Goal: Information Seeking & Learning: Compare options

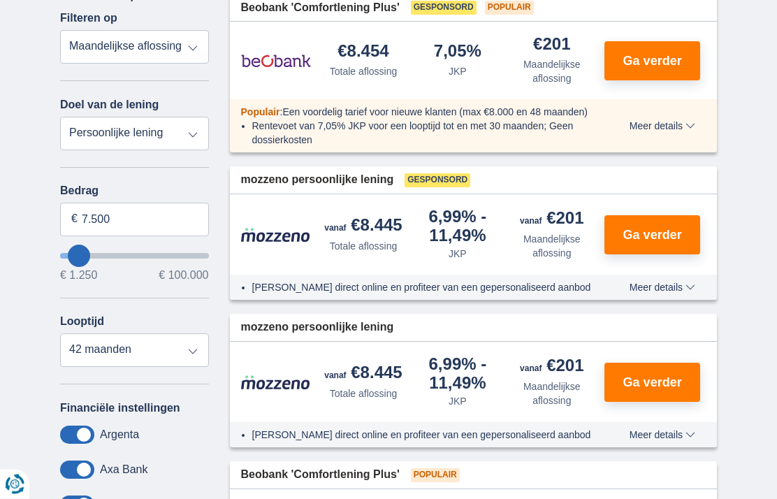
scroll to position [259, 0]
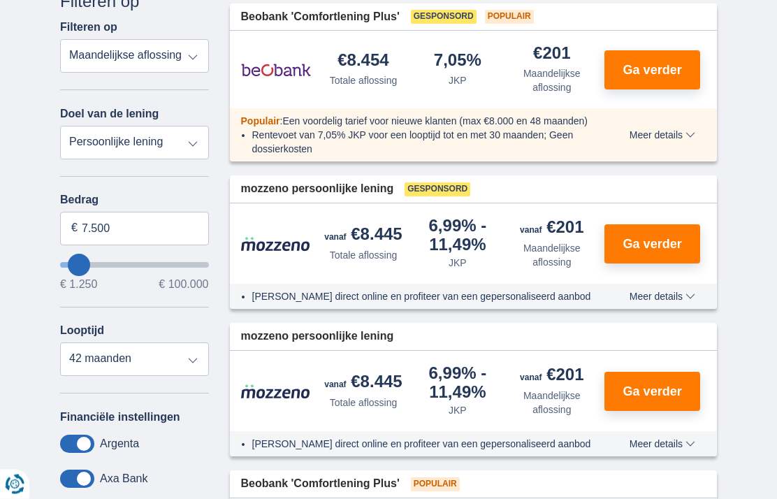
type input "19.250"
type input "19250"
type input "20.250"
type input "20250"
select select "120"
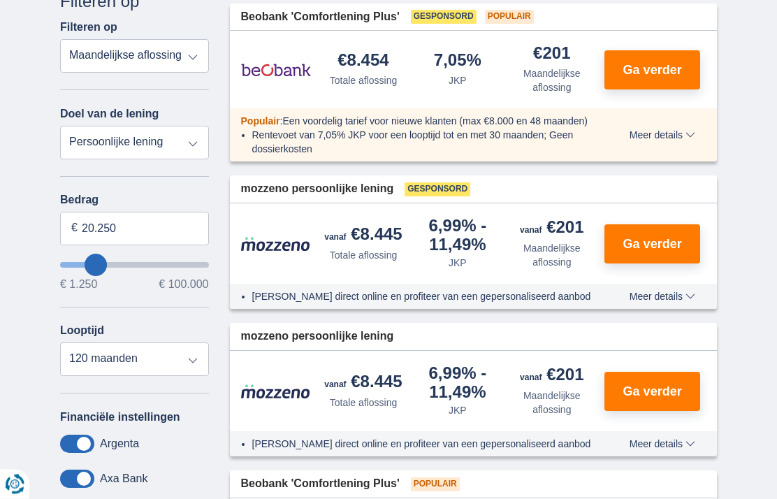
scroll to position [259, 0]
type input "21.250"
type input "21250"
type input "22.250"
type input "22250"
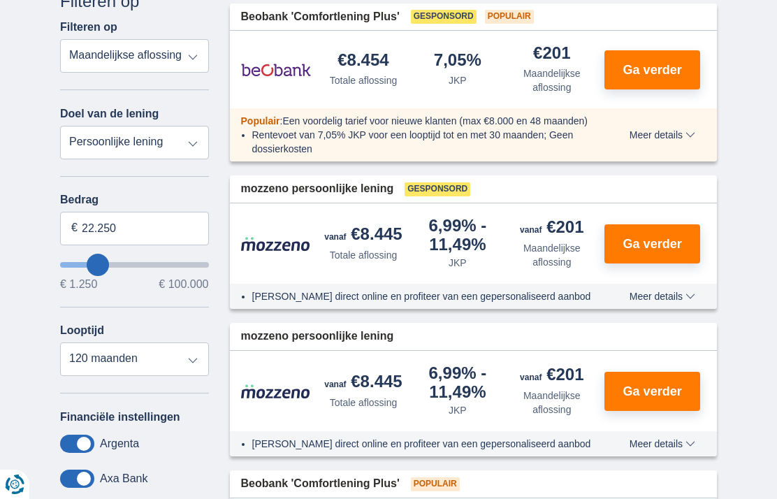
type input "23.250"
type input "23250"
type input "24.250"
type input "24250"
type input "25.250"
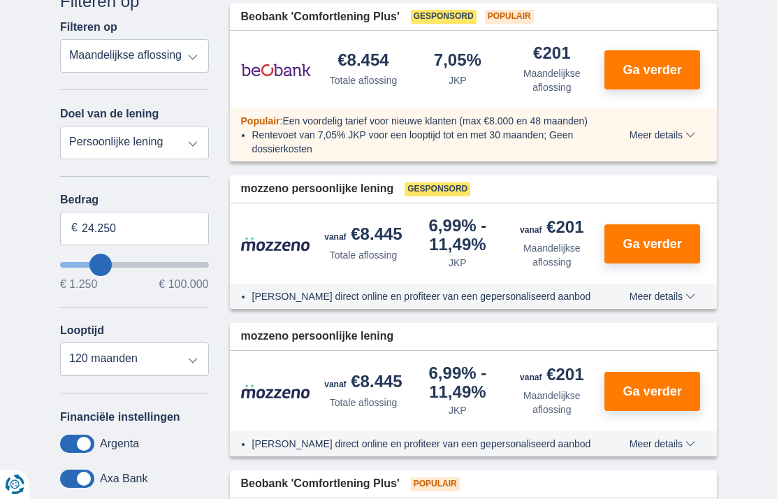
type input "25250"
type input "24.250"
type input "24250"
type input "23.250"
type input "23250"
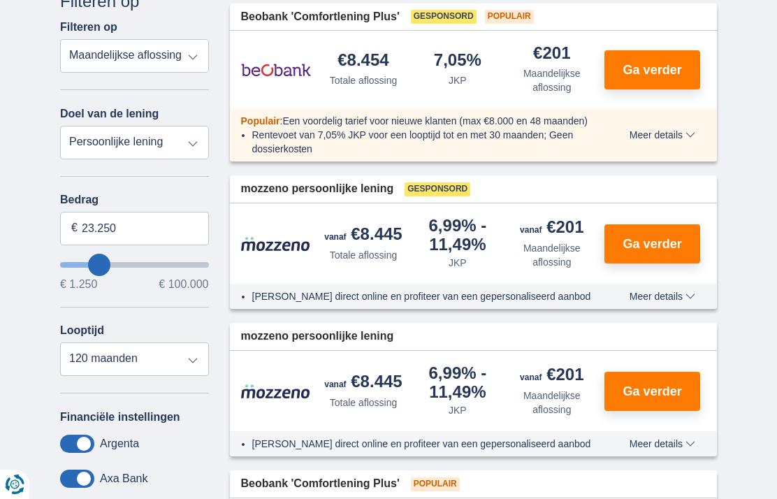
type input "22.250"
type input "22250"
type input "21.250"
type input "21250"
type input "20.250"
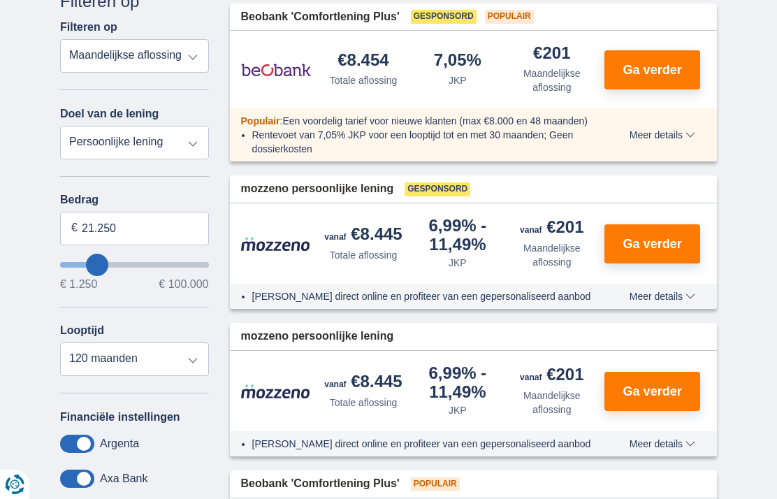
type input "20250"
type input "19.250"
type input "19250"
select select "84"
type input "18.250"
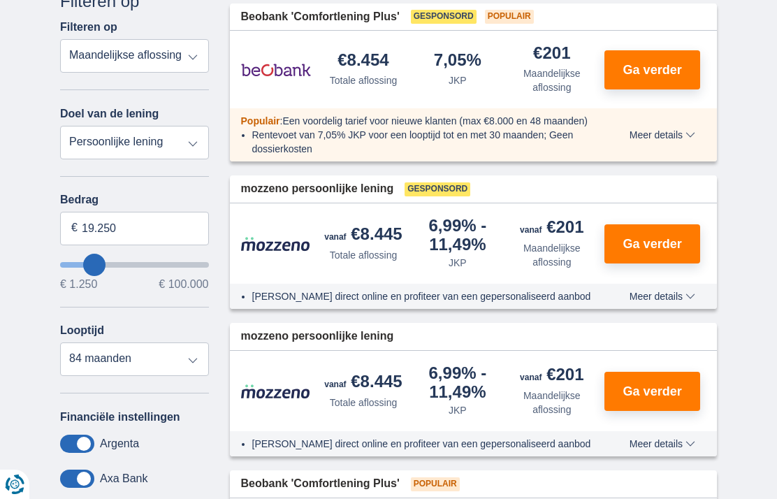
type input "18250"
type input "17.250"
type input "17250"
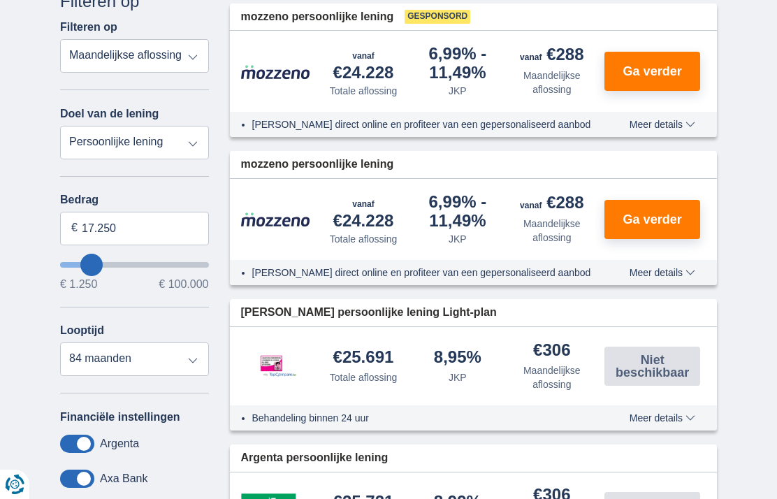
type input "16.250"
type input "16250"
type input "15.250"
type input "15250"
type input "14.250"
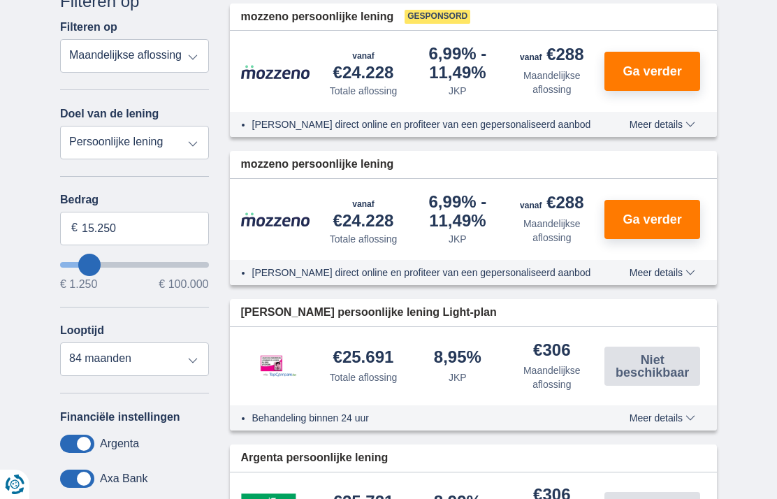
type input "14250"
select select "60"
type input "13.250"
type input "13250"
type input "12.250"
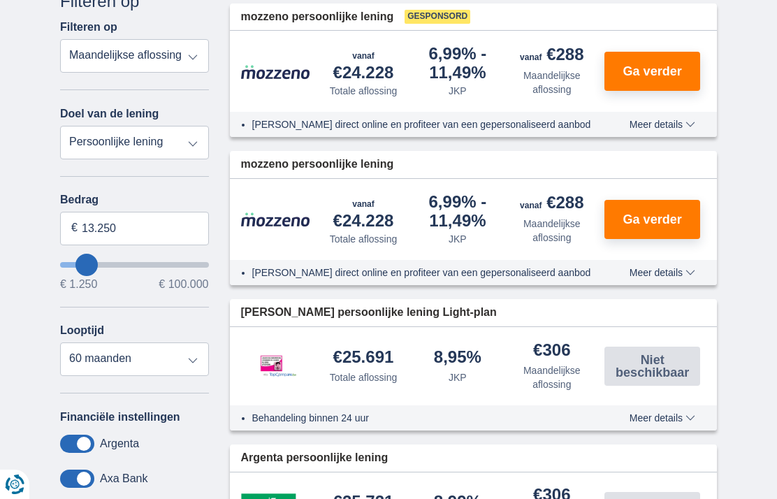
type input "12250"
type input "11.250"
type input "11250"
type input "10.250"
type input "10250"
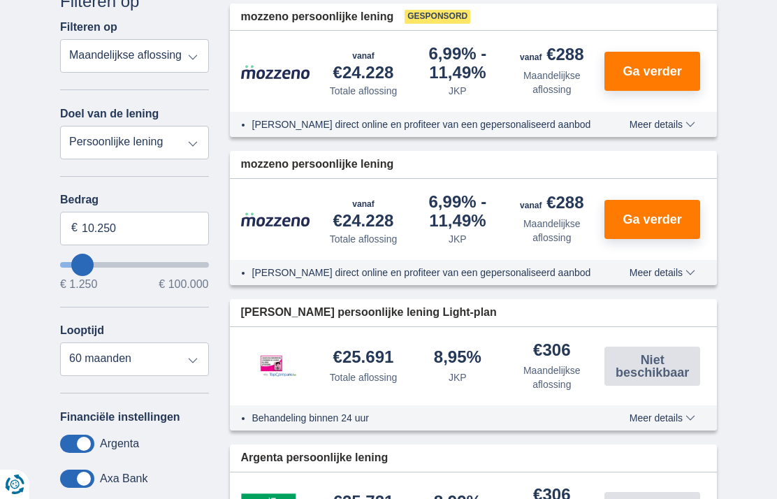
type input "9.250"
type input "9250"
select select "48"
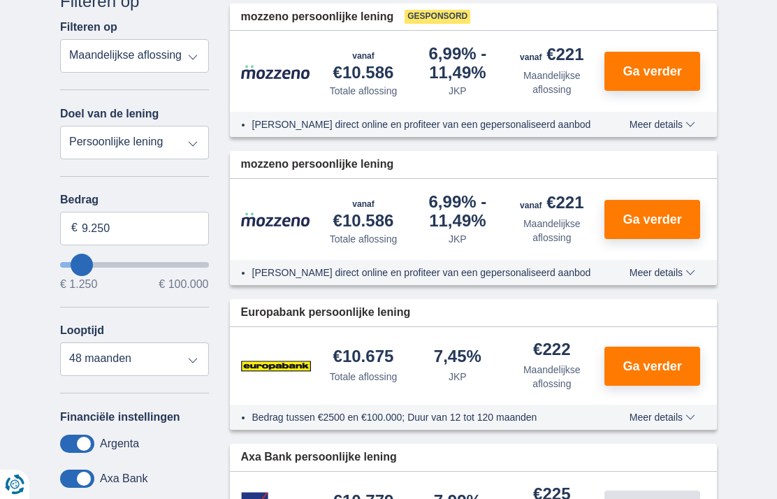
type input "10.250"
type input "10250"
select select "60"
type input "10250"
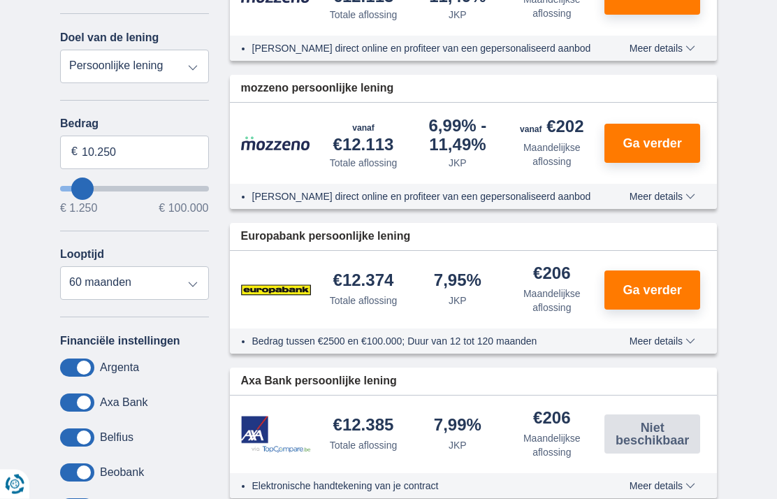
scroll to position [336, 0]
click at [635, 294] on span "Ga verder" at bounding box center [653, 290] width 59 height 13
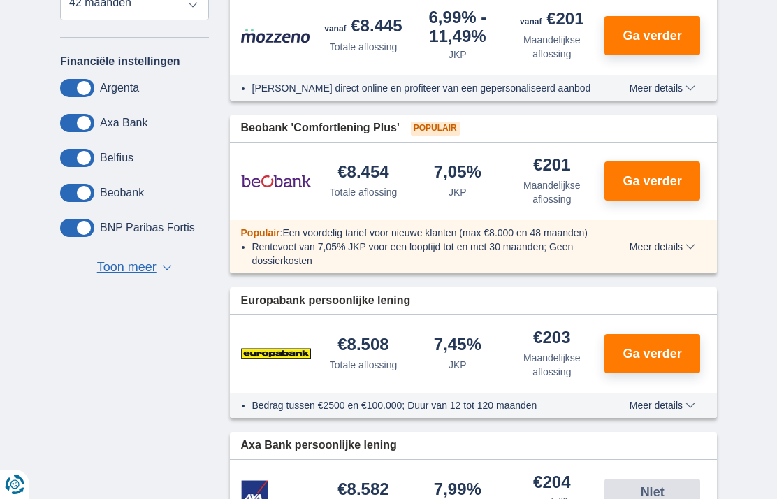
scroll to position [615, 0]
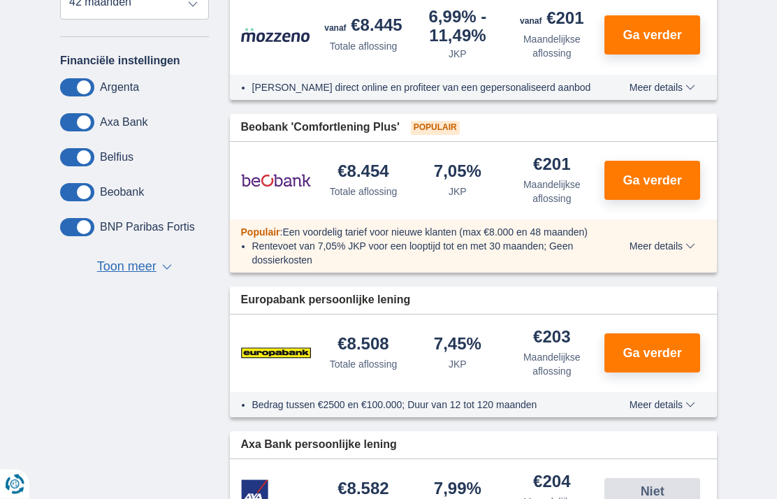
click at [638, 359] on span "Ga verder" at bounding box center [653, 353] width 59 height 13
